Goal: Check status: Check status

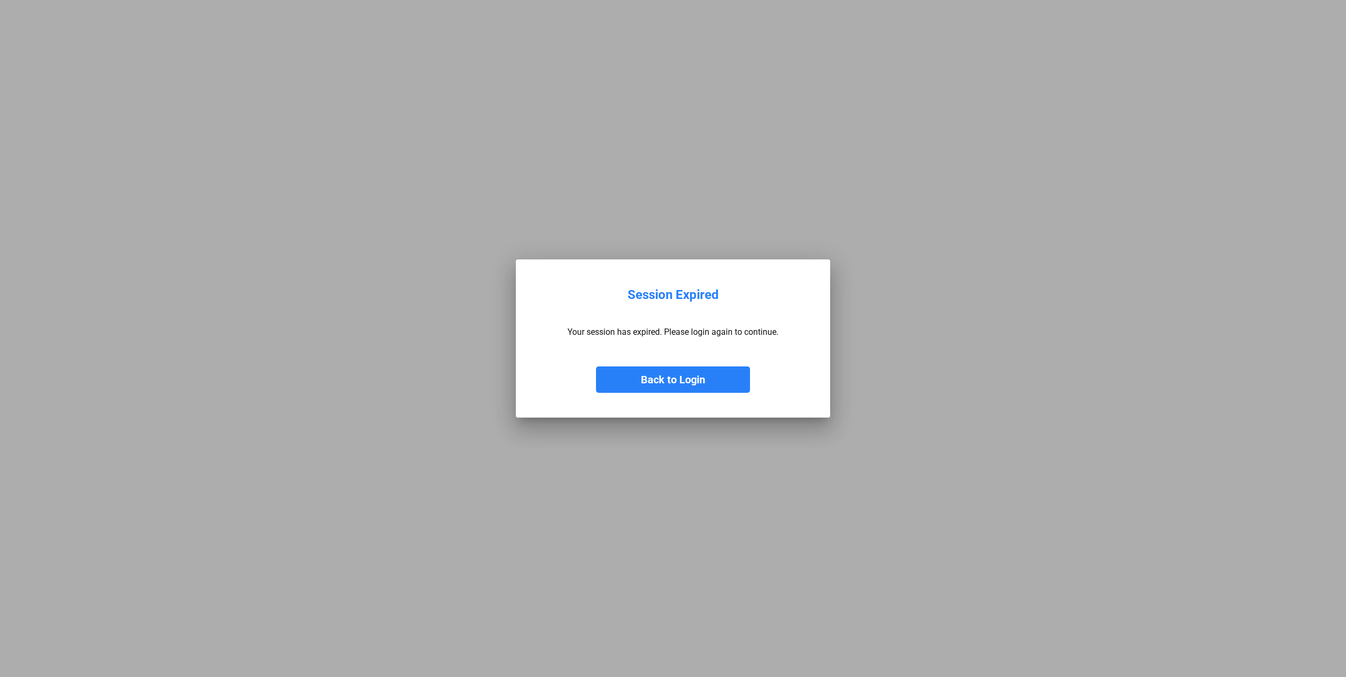
click at [682, 381] on button "Back to Login" at bounding box center [673, 380] width 154 height 26
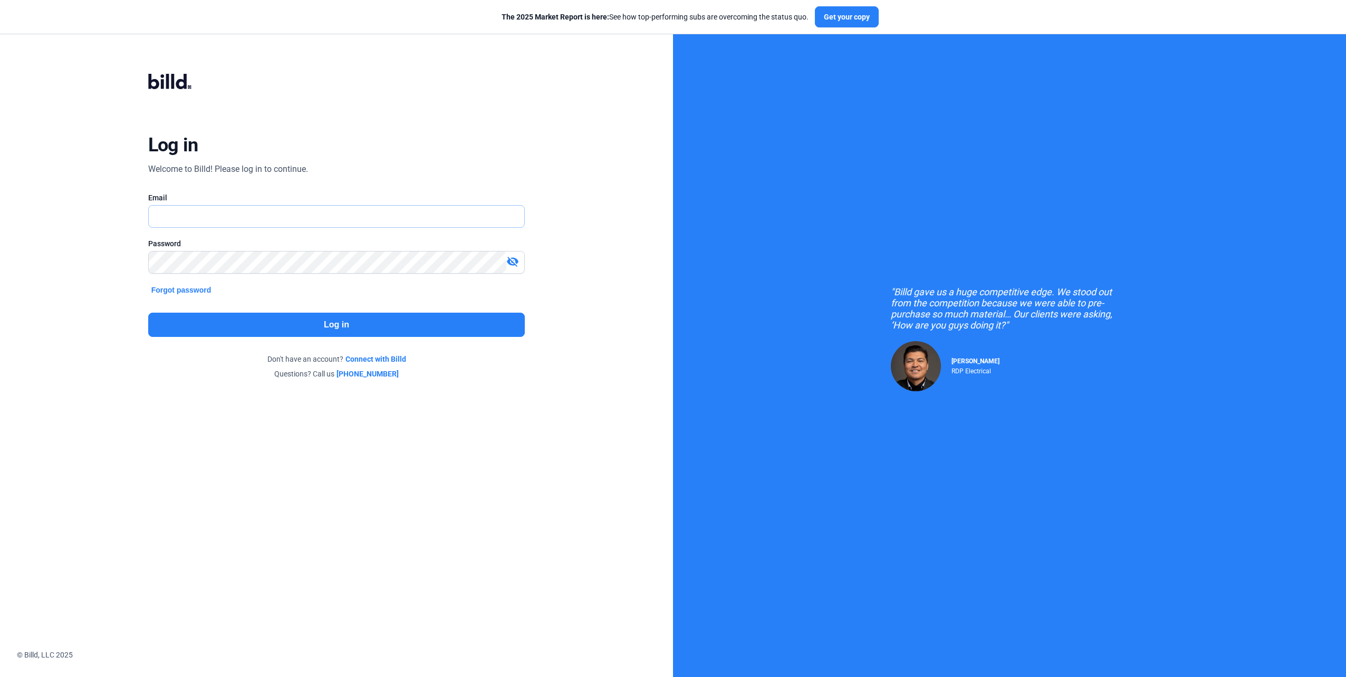
type input "[EMAIL_ADDRESS][DOMAIN_NAME]"
click at [308, 215] on input "[EMAIL_ADDRESS][DOMAIN_NAME]" at bounding box center [331, 217] width 364 height 22
click at [441, 326] on button "Log in" at bounding box center [336, 325] width 377 height 24
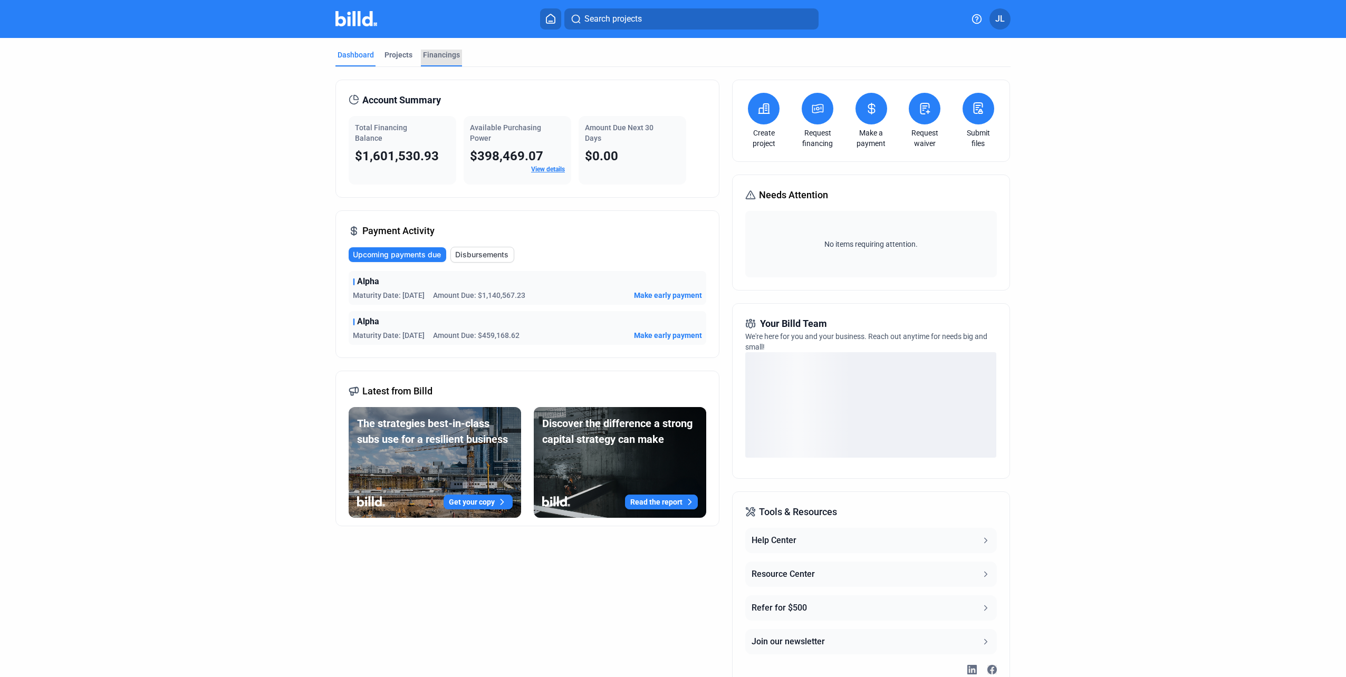
click at [453, 56] on div "Financings" at bounding box center [441, 55] width 37 height 11
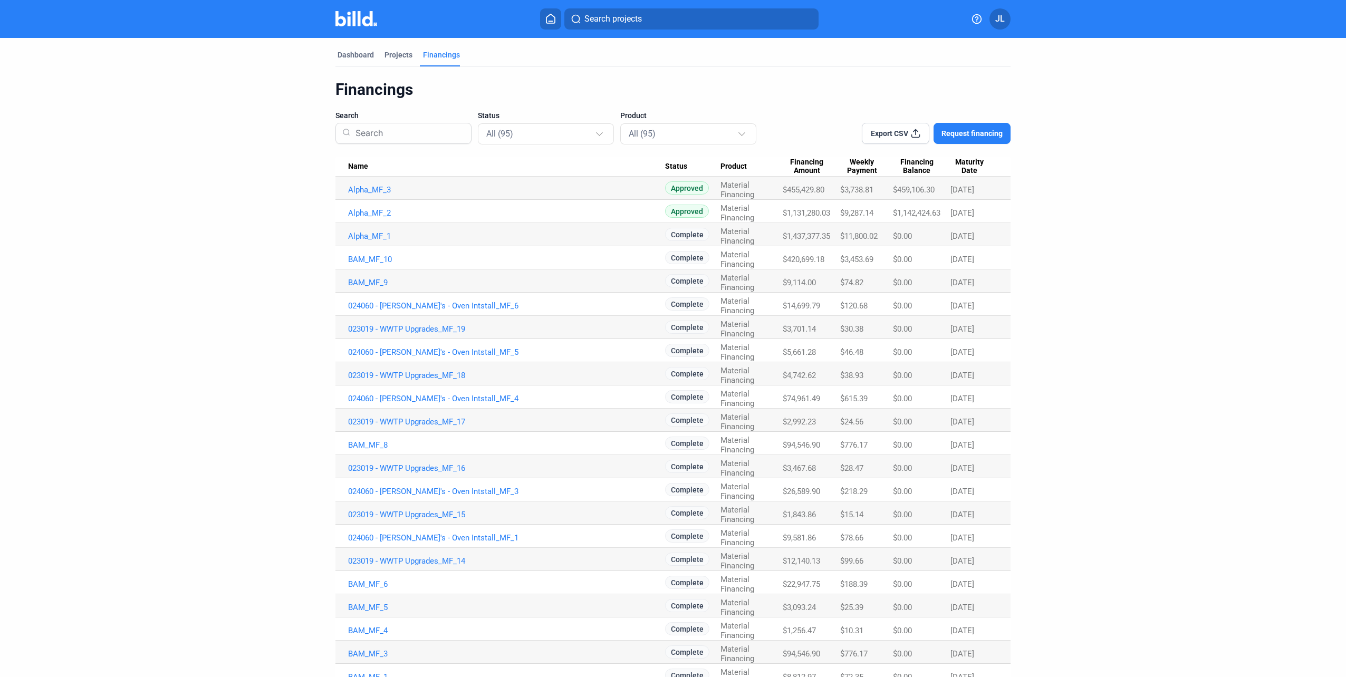
drag, startPoint x: 983, startPoint y: 190, endPoint x: 945, endPoint y: 192, distance: 38.5
click at [945, 192] on tr "Alpha_MF_3 Approved Material Financing $455,429.80 $3,738.81 $459,106.30 [DATE]" at bounding box center [673, 188] width 675 height 23
click at [1054, 215] on dashboard "Dashboard Projects Financings Financings Search Status All (95) Product All (95…" at bounding box center [674, 585] width 1212 height 1094
